Goal: Check status: Check status

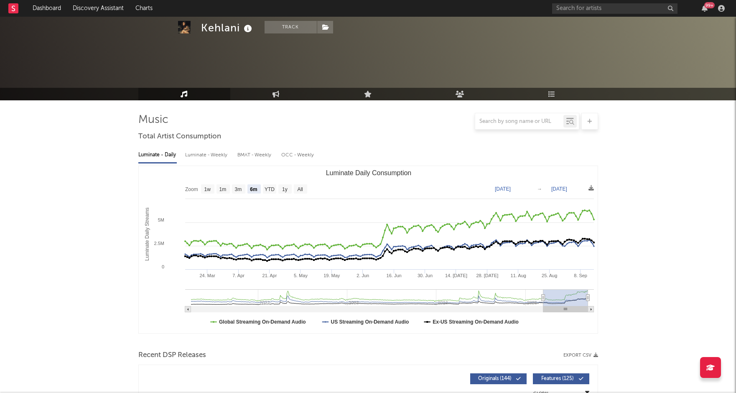
select select "6m"
select select "1w"
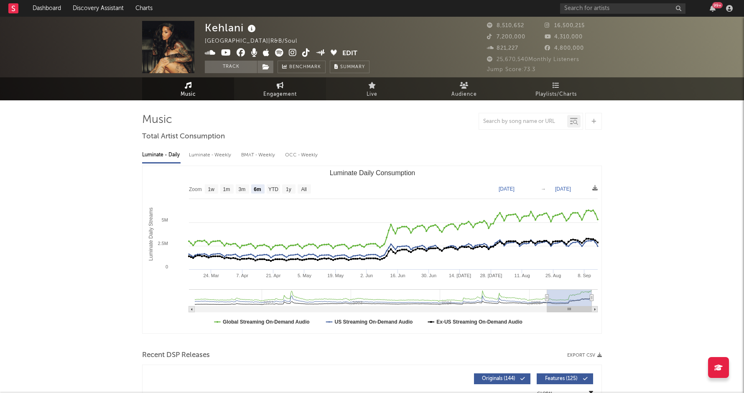
click at [278, 85] on icon at bounding box center [280, 85] width 7 height 7
select select "1w"
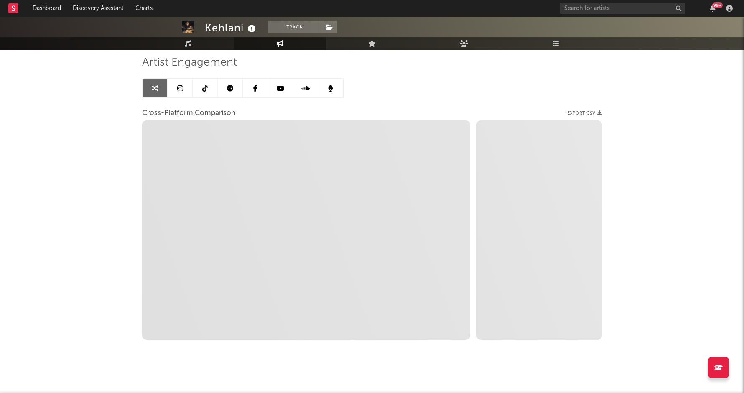
scroll to position [59, 0]
select select "1m"
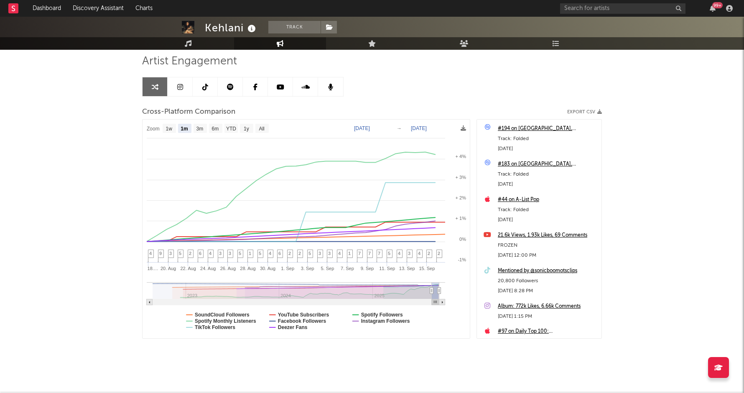
scroll to position [62, 0]
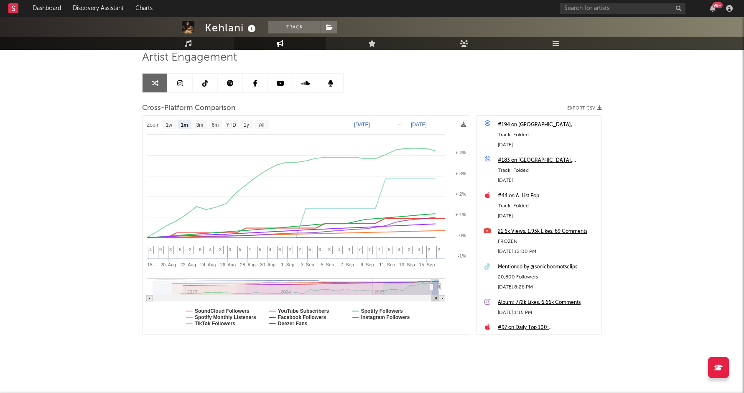
click at [177, 85] on icon at bounding box center [180, 83] width 6 height 7
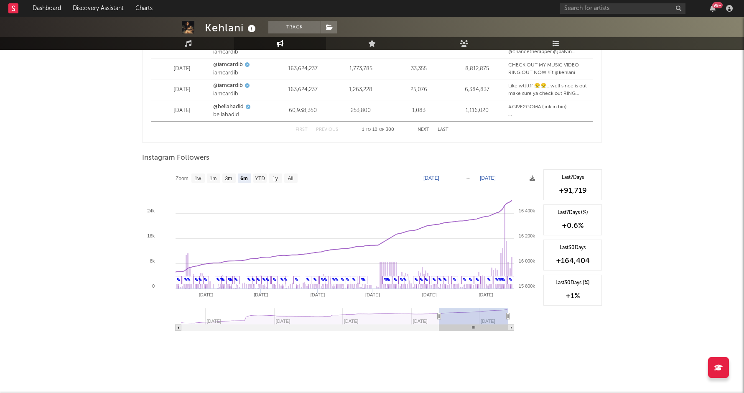
scroll to position [1193, 0]
click at [195, 177] on text "1w" at bounding box center [198, 178] width 7 height 6
select select "1w"
type input "[DATE]"
